Goal: Information Seeking & Learning: Learn about a topic

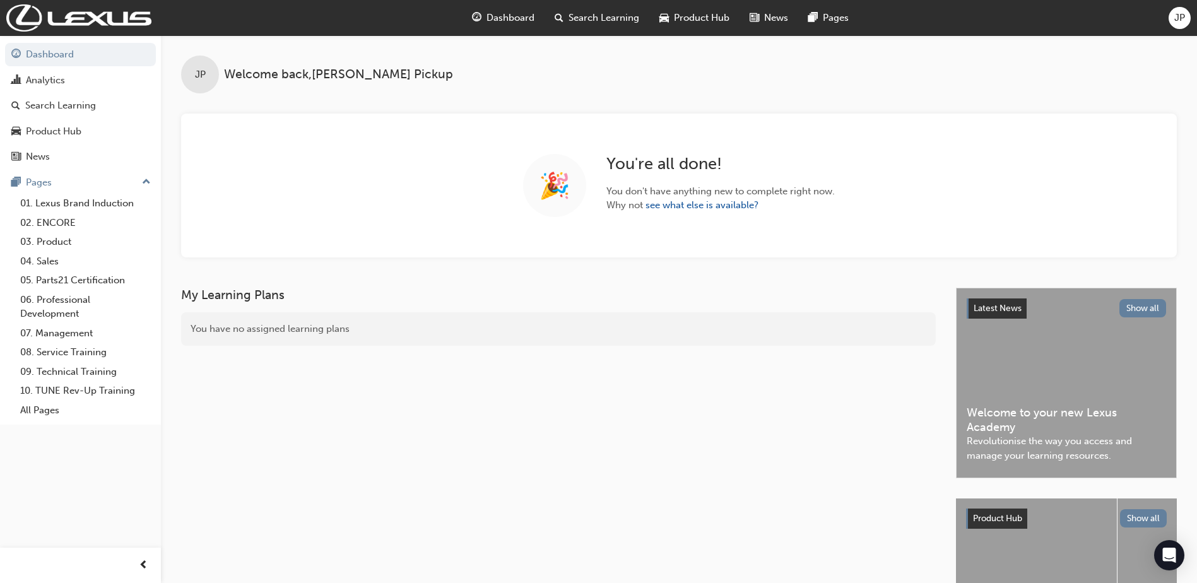
click at [600, 24] on span "Search Learning" at bounding box center [603, 18] width 71 height 15
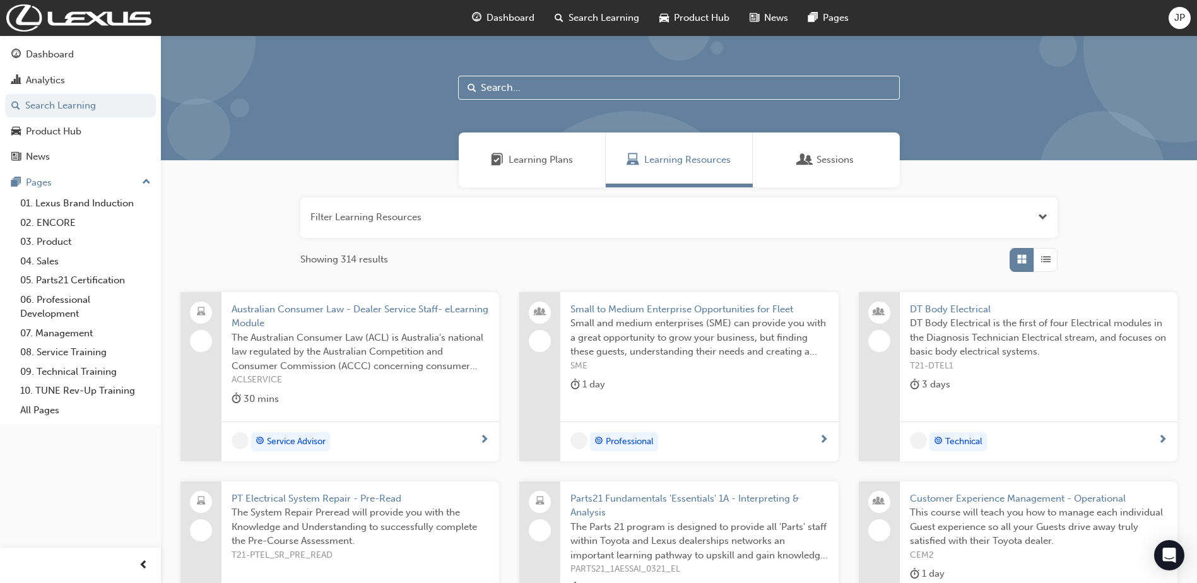
click at [529, 92] on input "text" at bounding box center [679, 88] width 442 height 24
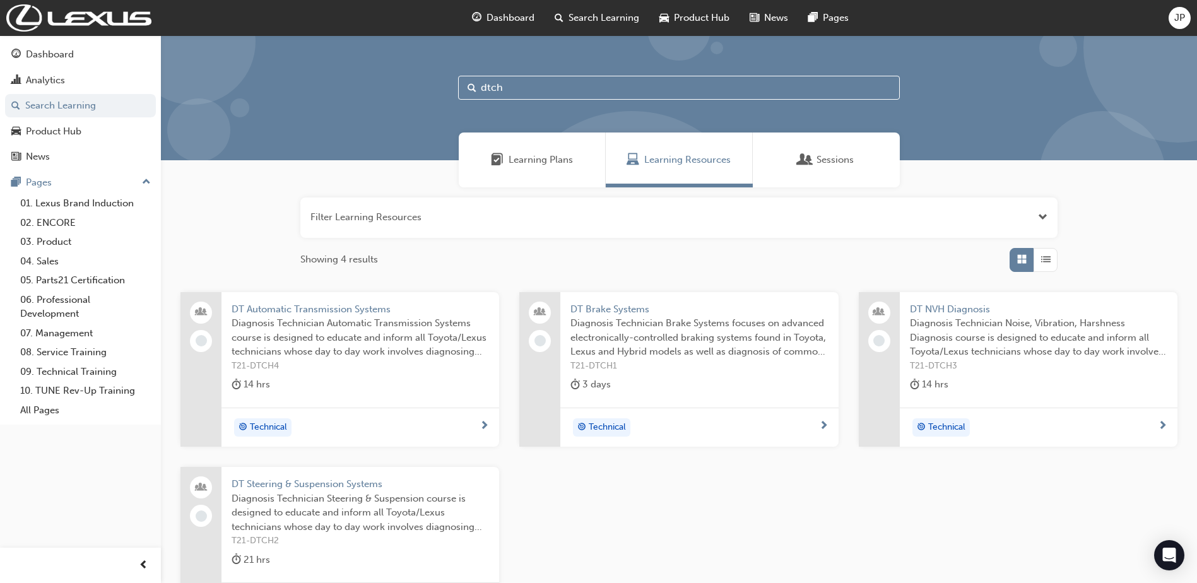
type input "dtch"
click at [964, 310] on span "DT NVH Diagnosis" at bounding box center [1038, 309] width 257 height 15
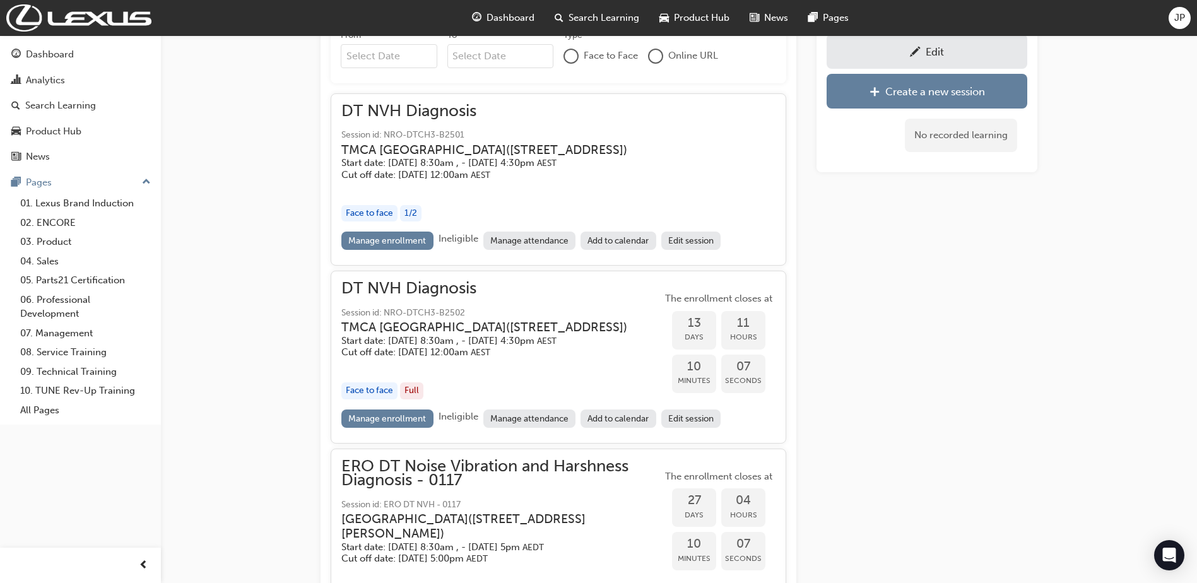
scroll to position [939, 0]
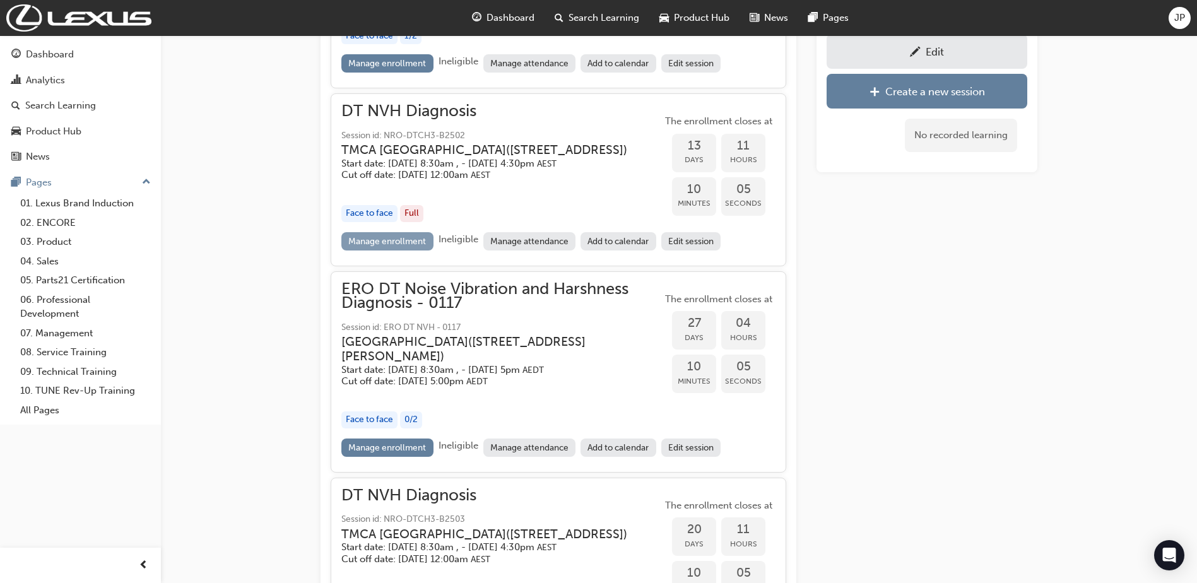
click at [385, 250] on link "Manage enrollment" at bounding box center [387, 241] width 92 height 18
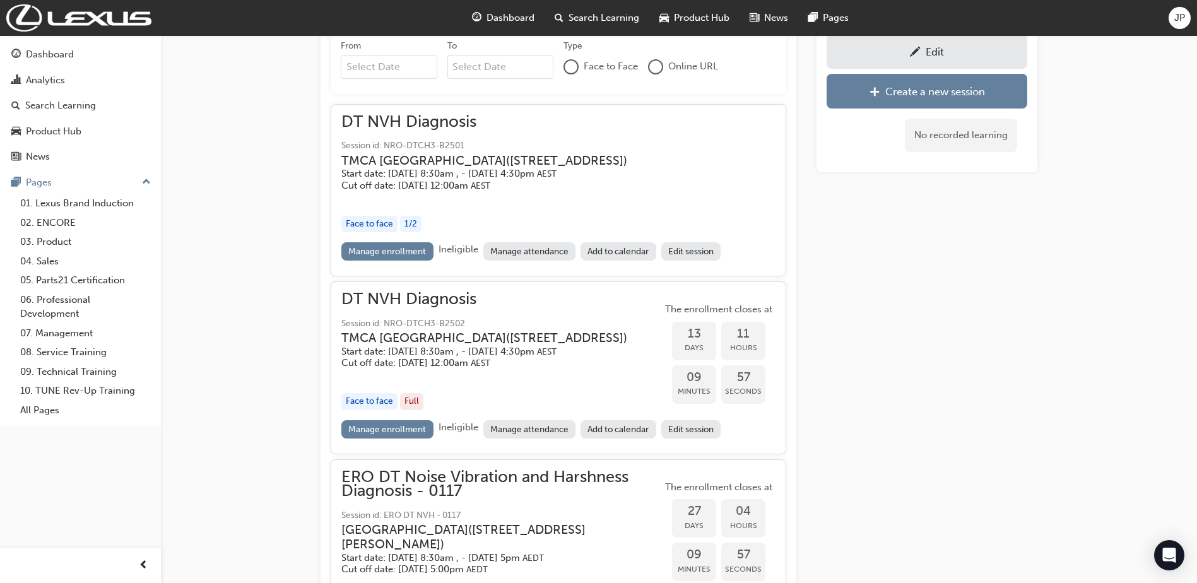
scroll to position [750, 0]
click at [396, 255] on link "Manage enrollment" at bounding box center [387, 252] width 92 height 18
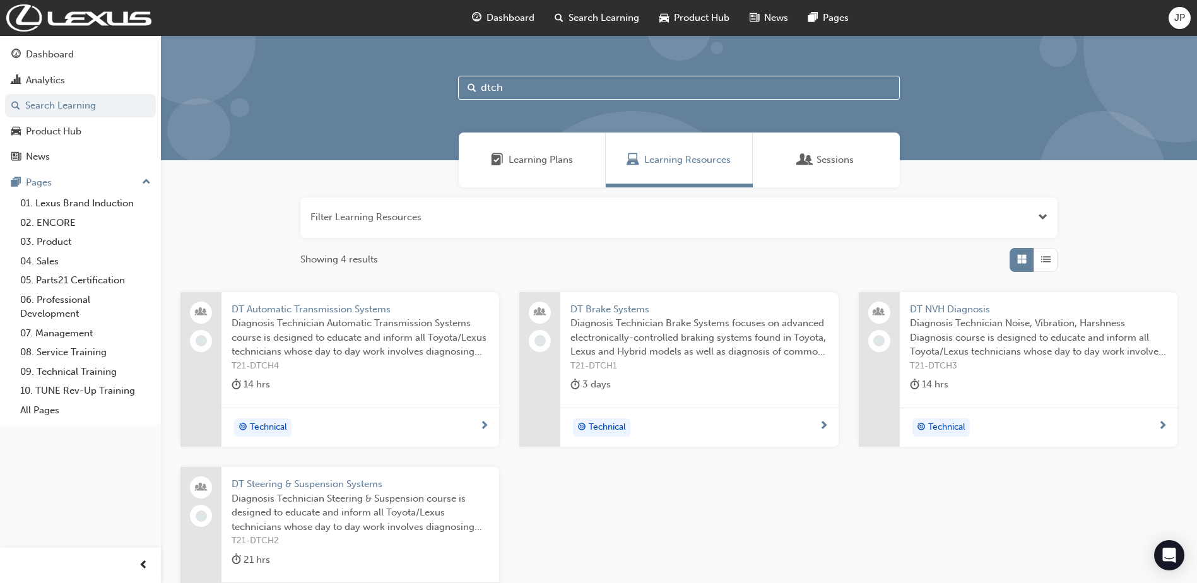
click at [536, 86] on input "dtch" at bounding box center [679, 88] width 442 height 24
type input "dtch4"
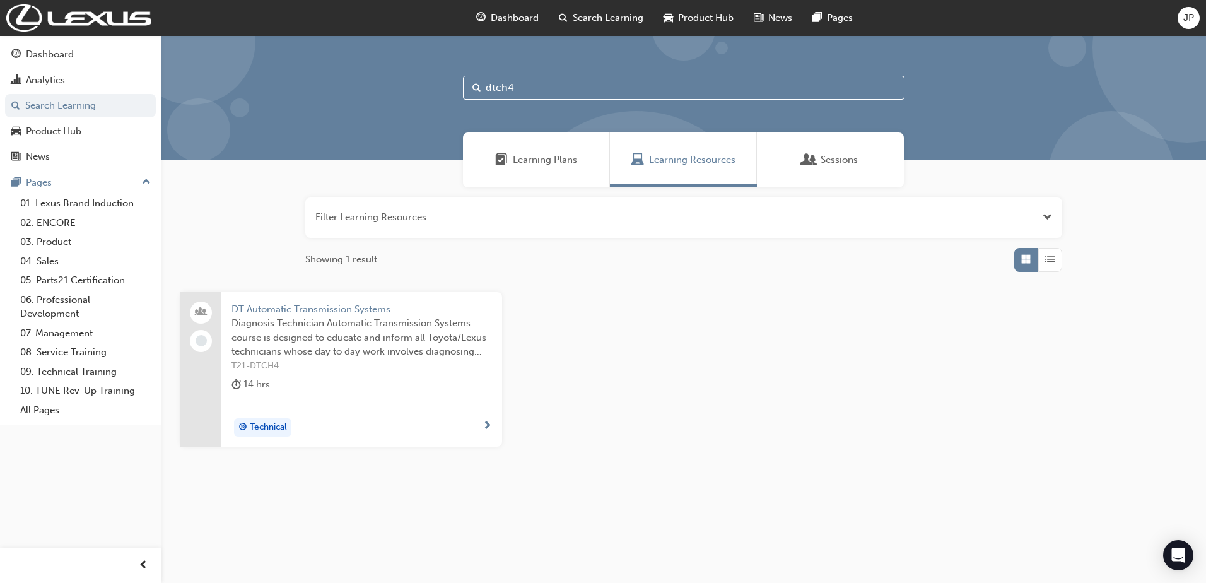
click at [340, 316] on span "Diagnosis Technician Automatic Transmission Systems course is designed to educa…" at bounding box center [361, 337] width 261 height 43
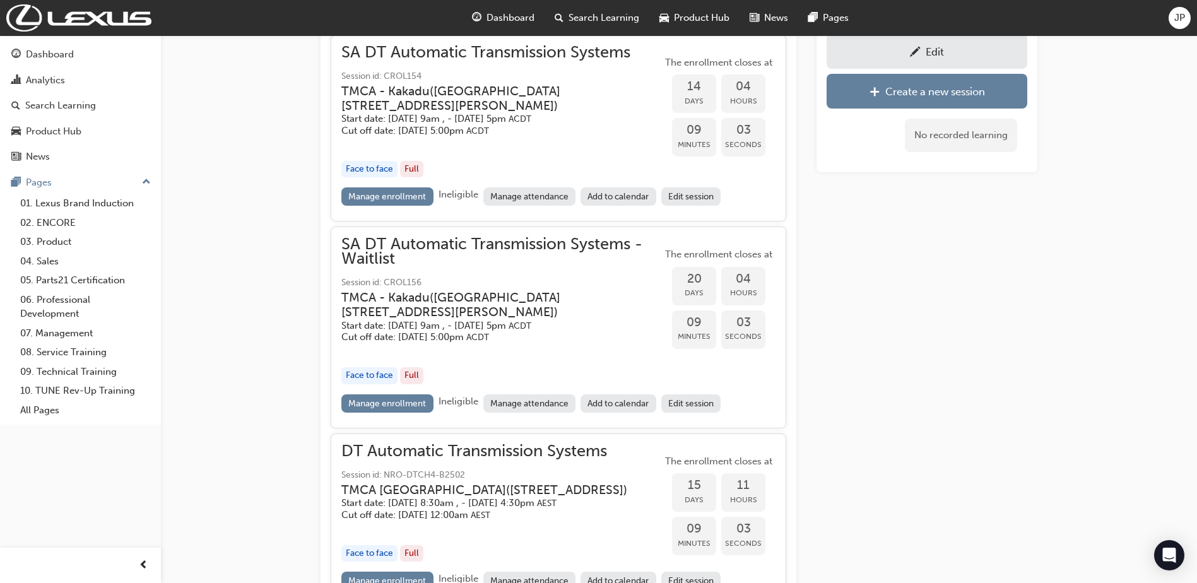
scroll to position [842, 0]
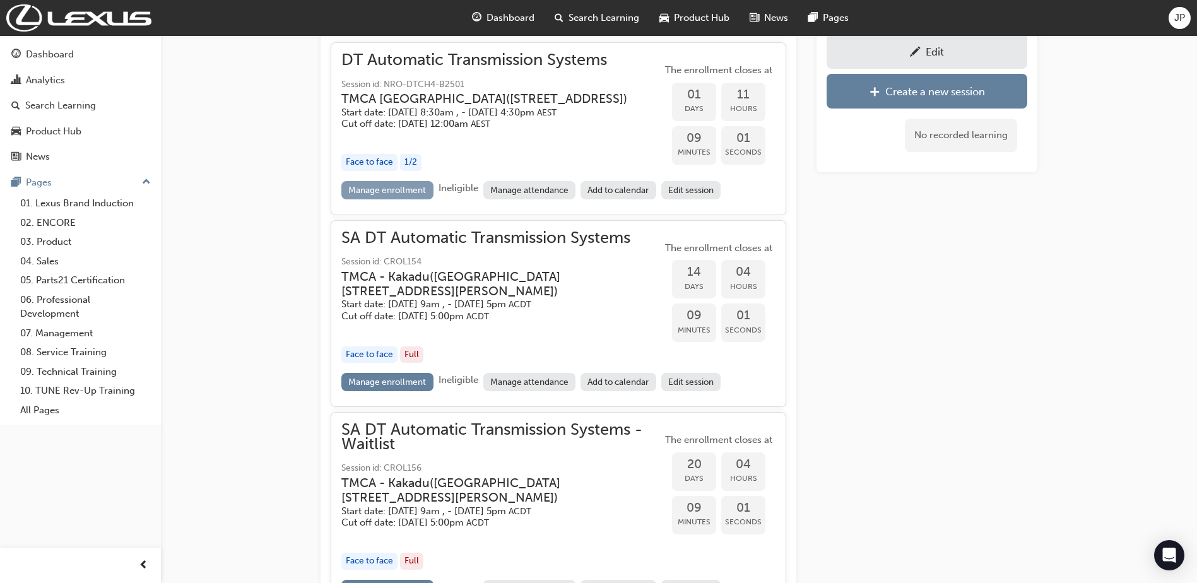
click at [392, 184] on link "Manage enrollment" at bounding box center [387, 190] width 92 height 18
